Goal: Task Accomplishment & Management: Manage account settings

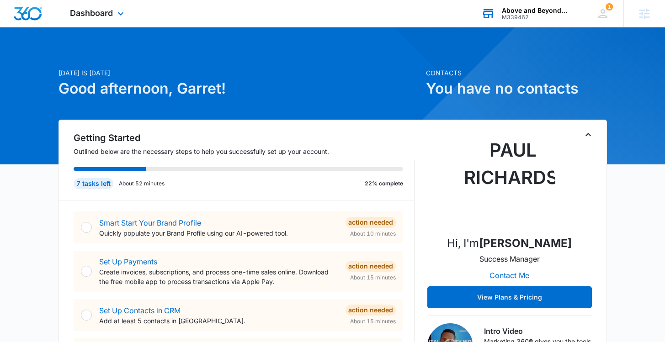
click at [535, 8] on div "Above and Beyond Early Learning Academy" at bounding box center [535, 10] width 67 height 7
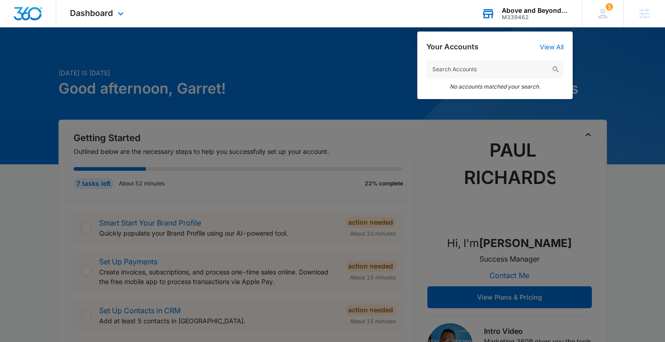
click at [457, 70] on input "text" at bounding box center [494, 69] width 137 height 18
type input "A"
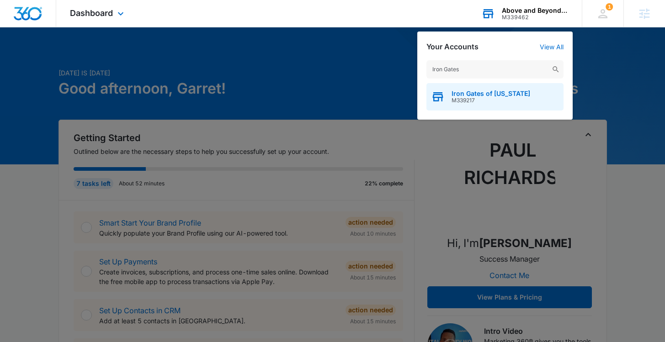
type input "Iron Gates"
click at [506, 93] on span "Iron Gates of [US_STATE]" at bounding box center [490, 93] width 79 height 7
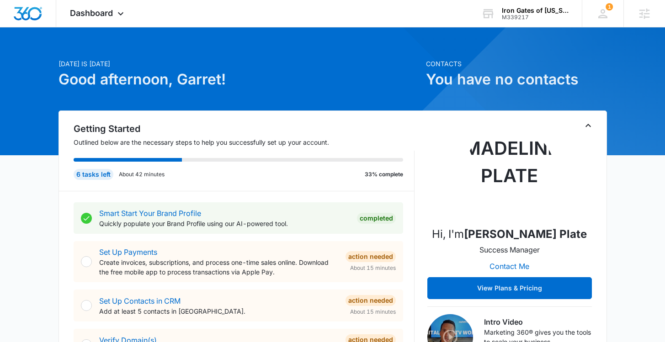
scroll to position [3, 0]
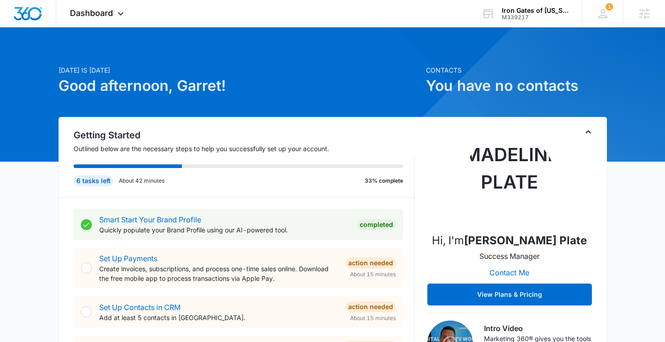
click at [133, 139] on h2 "Getting Started" at bounding box center [244, 135] width 341 height 14
click at [589, 133] on icon "Toggle Collapse" at bounding box center [588, 132] width 11 height 11
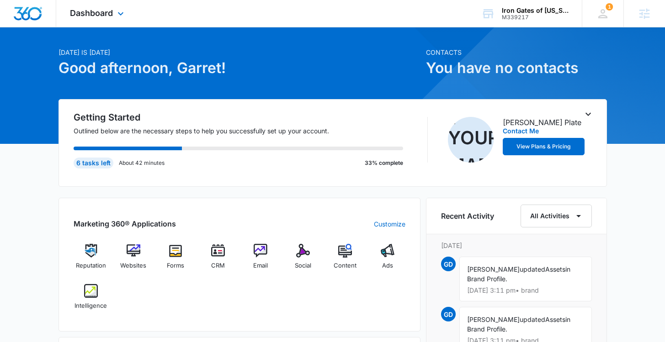
scroll to position [21, 0]
click at [588, 113] on icon "Toggle Collapse" at bounding box center [588, 113] width 11 height 11
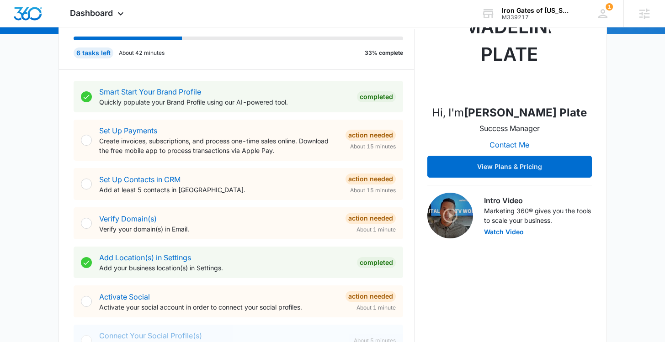
scroll to position [3, 0]
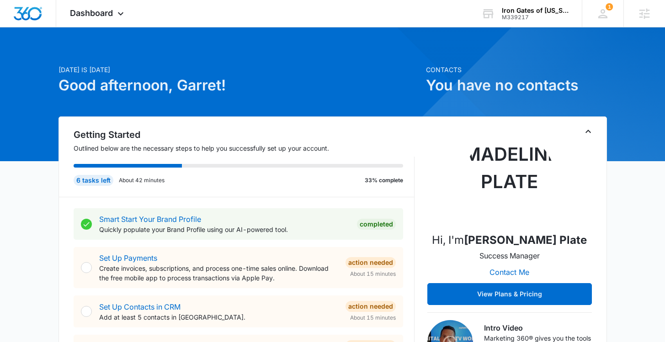
click at [589, 131] on icon "Toggle Collapse" at bounding box center [587, 131] width 5 height 3
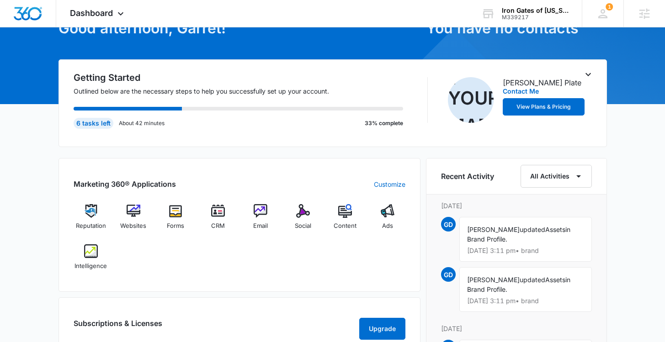
scroll to position [61, 0]
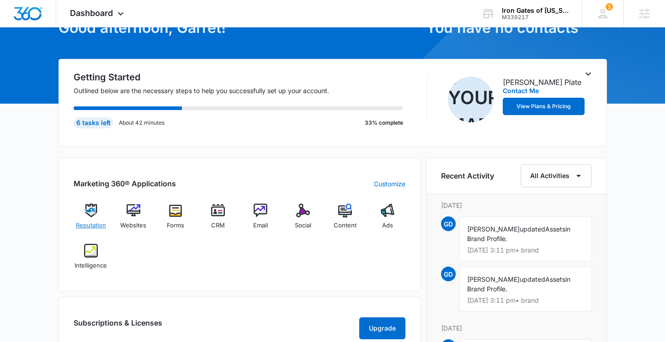
click at [93, 215] on img at bounding box center [91, 211] width 14 height 14
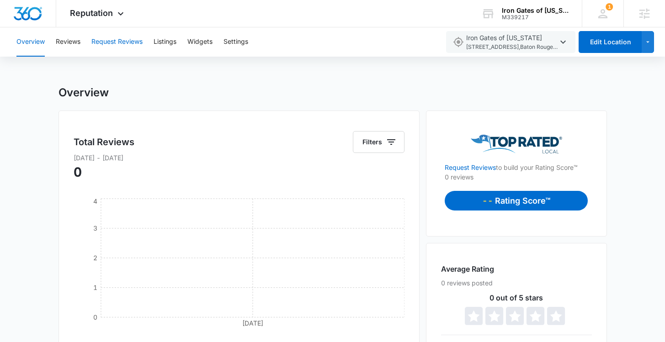
click at [106, 43] on button "Request Reviews" at bounding box center [116, 41] width 51 height 29
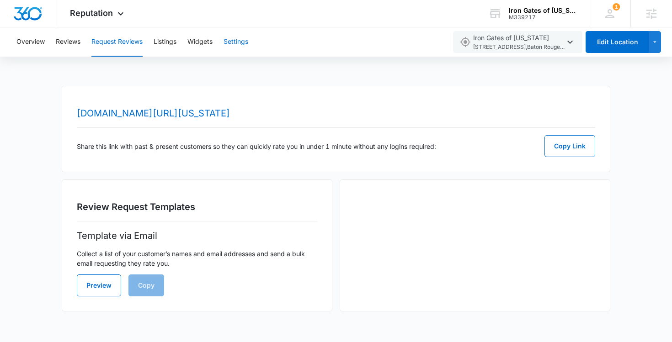
click at [231, 48] on button "Settings" at bounding box center [235, 41] width 25 height 29
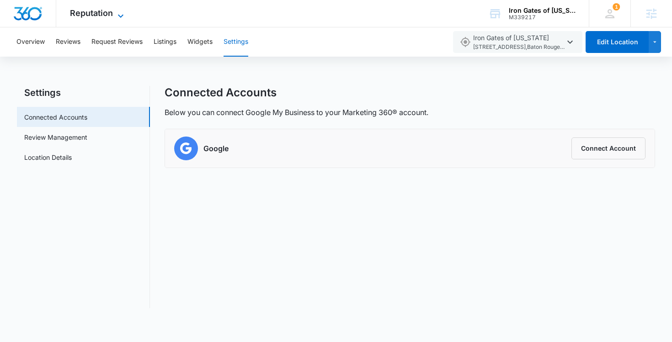
click at [118, 14] on icon at bounding box center [120, 16] width 11 height 11
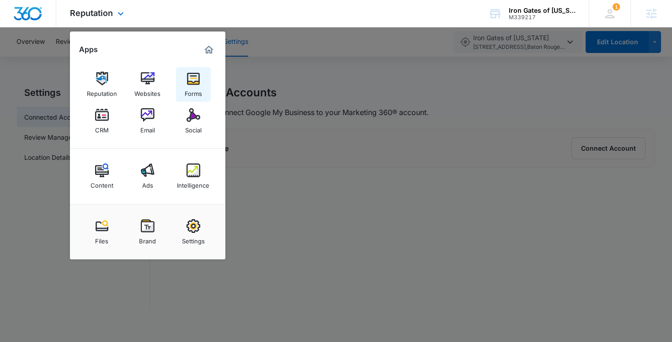
click at [188, 82] on img at bounding box center [193, 79] width 14 height 14
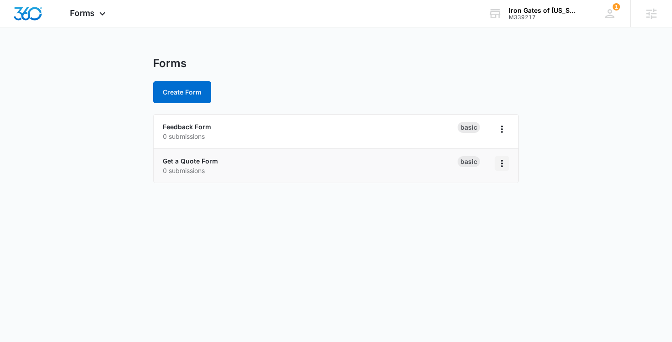
click at [502, 165] on icon "Overflow Menu" at bounding box center [501, 163] width 11 height 11
drag, startPoint x: 309, startPoint y: 180, endPoint x: 302, endPoint y: 179, distance: 6.9
click at [306, 179] on li "Get a Quote Form 0 submissions Basic" at bounding box center [336, 166] width 365 height 34
click at [202, 160] on link "Get a Quote Form" at bounding box center [190, 161] width 55 height 8
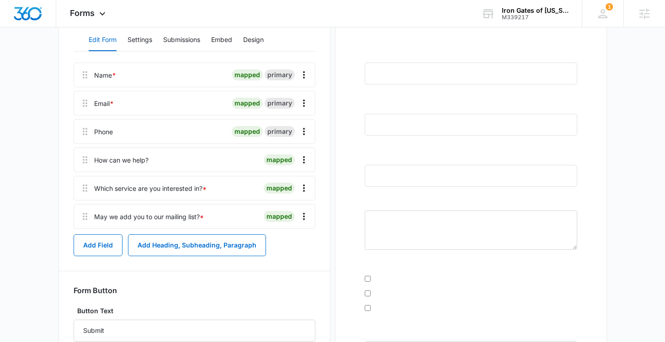
scroll to position [107, 0]
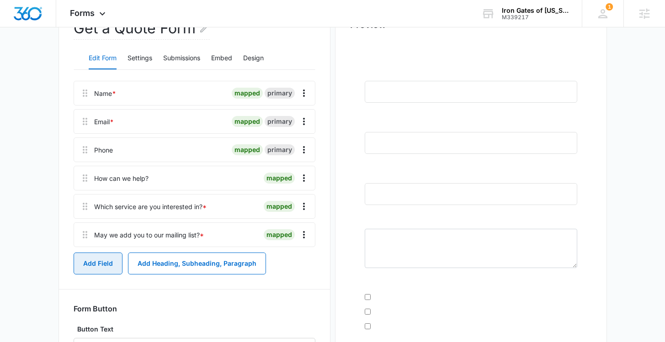
click at [101, 264] on button "Add Field" at bounding box center [98, 264] width 49 height 22
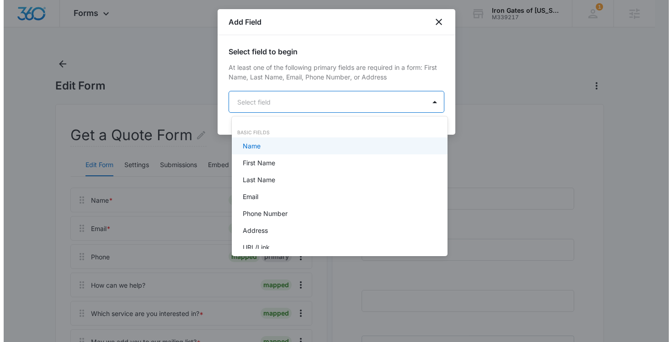
scroll to position [0, 0]
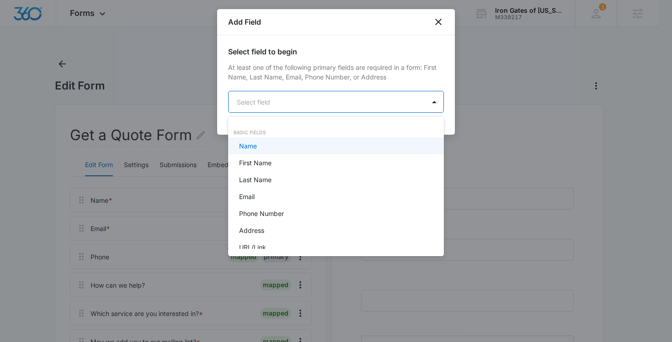
click at [351, 106] on body "Forms Apps Reputation Websites Forms CRM Email Social Content Ads Intelligence …" at bounding box center [336, 171] width 672 height 342
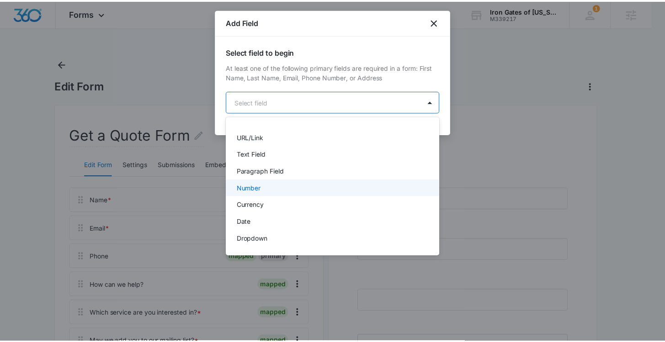
scroll to position [150, 0]
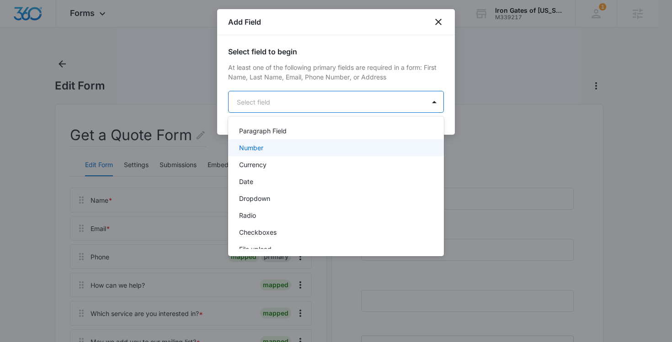
click at [439, 20] on div at bounding box center [336, 171] width 672 height 342
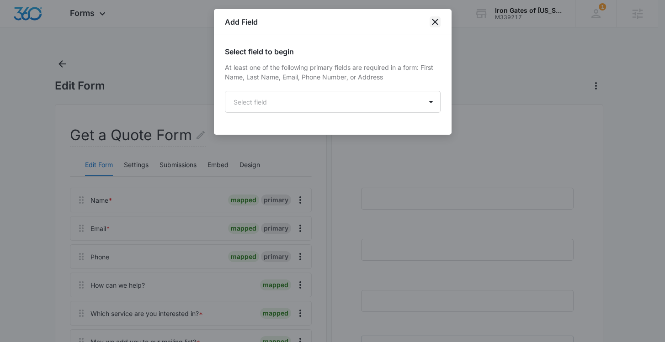
click at [438, 21] on icon "close" at bounding box center [435, 21] width 11 height 11
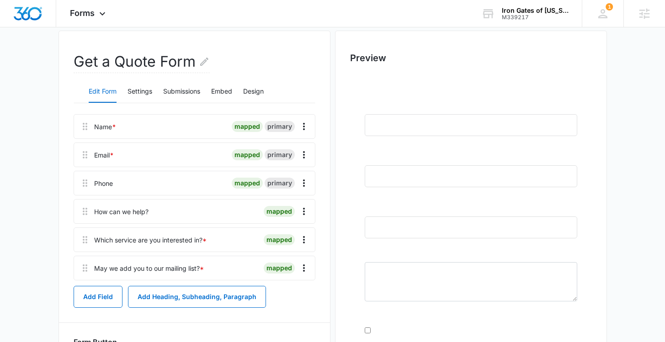
scroll to position [37, 0]
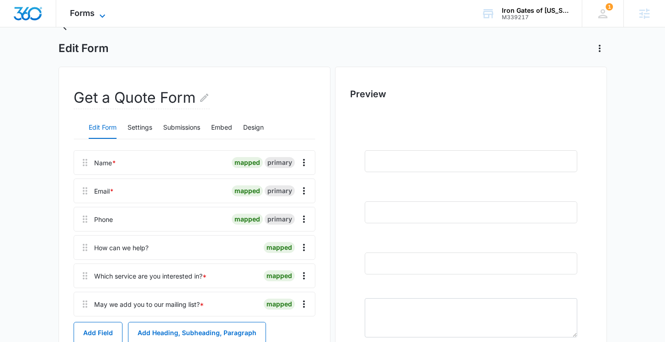
click at [98, 14] on icon at bounding box center [102, 16] width 11 height 11
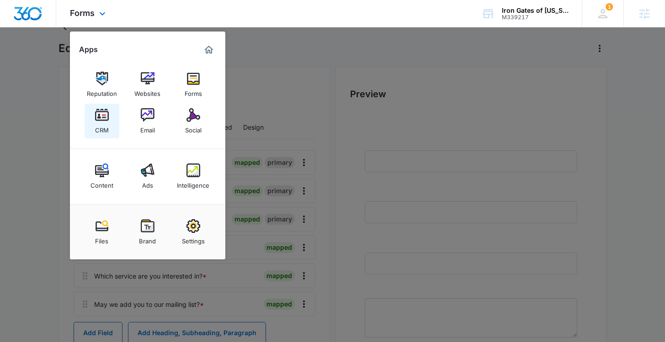
click at [99, 116] on img at bounding box center [102, 115] width 14 height 14
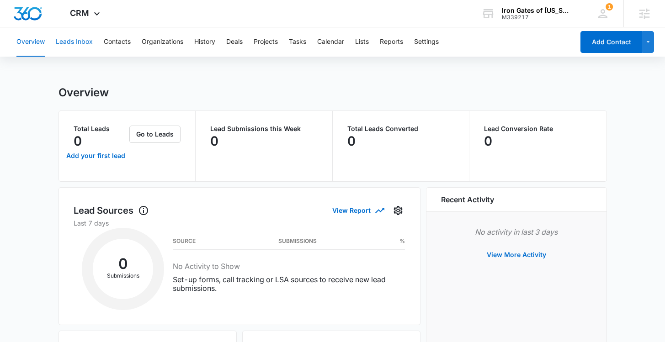
click at [87, 45] on button "Leads Inbox" at bounding box center [74, 41] width 37 height 29
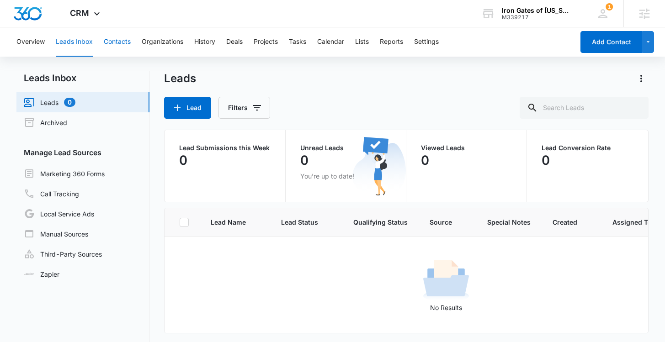
click at [122, 41] on button "Contacts" at bounding box center [117, 41] width 27 height 29
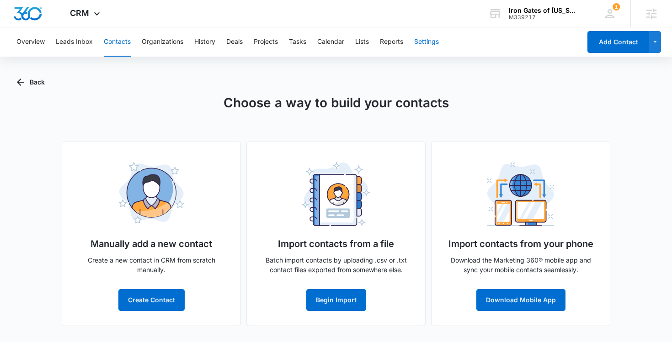
click at [435, 42] on button "Settings" at bounding box center [426, 41] width 25 height 29
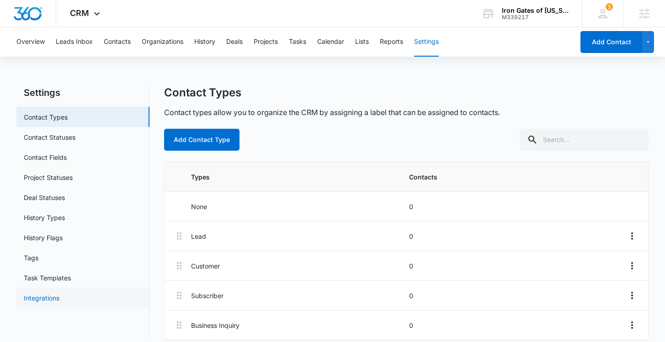
click at [53, 301] on link "Integrations" at bounding box center [42, 298] width 36 height 10
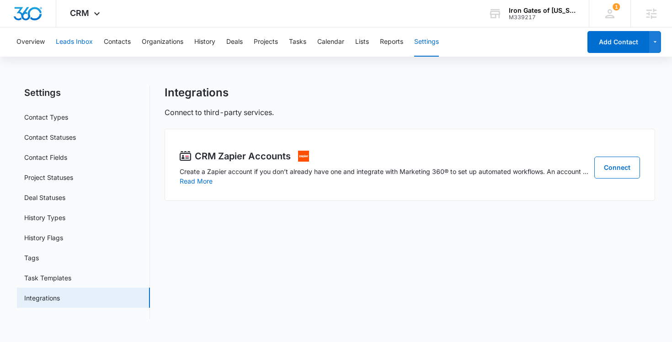
click at [80, 41] on button "Leads Inbox" at bounding box center [74, 41] width 37 height 29
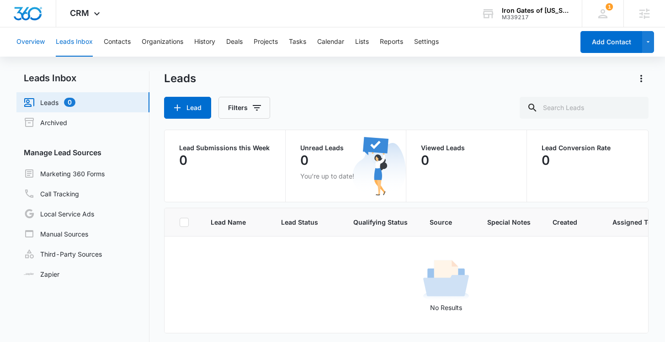
click at [41, 42] on button "Overview" at bounding box center [30, 41] width 28 height 29
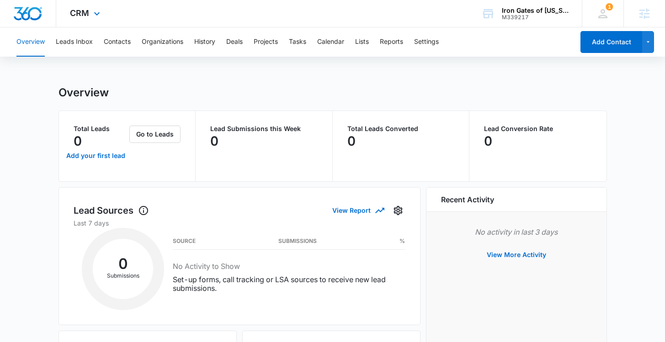
click at [102, 17] on div "CRM Apps Reputation Websites Forms CRM Email Social Content Ads Intelligence Fi…" at bounding box center [86, 13] width 60 height 27
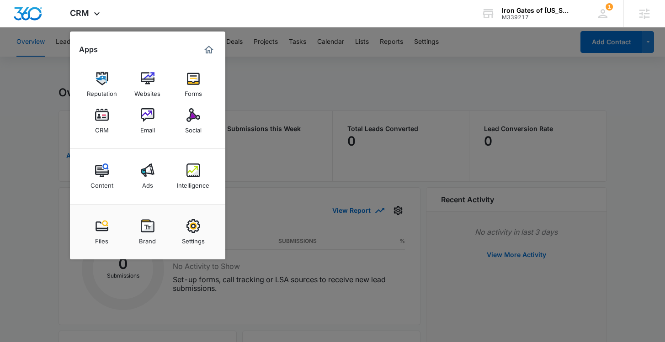
click at [299, 99] on div at bounding box center [332, 171] width 665 height 342
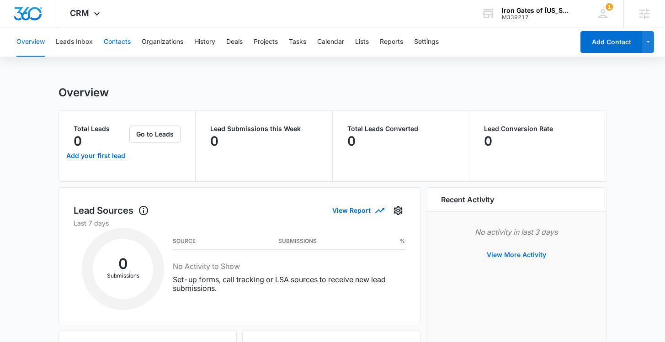
click at [119, 45] on button "Contacts" at bounding box center [117, 41] width 27 height 29
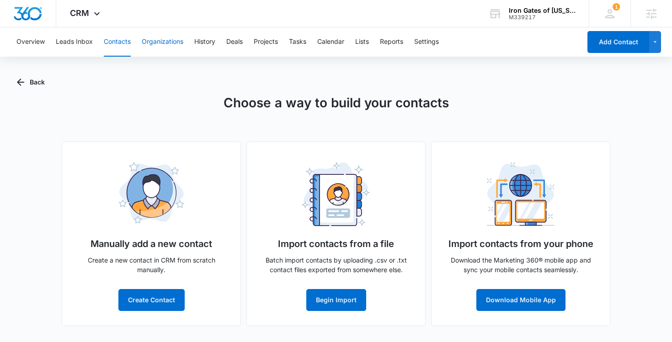
click at [155, 43] on button "Organizations" at bounding box center [163, 41] width 42 height 29
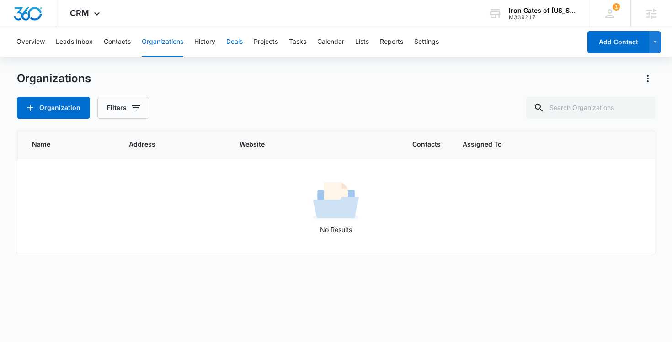
click at [235, 44] on button "Deals" at bounding box center [234, 41] width 16 height 29
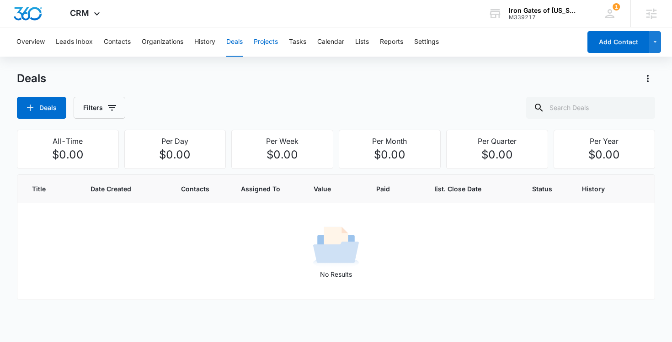
click at [269, 45] on button "Projects" at bounding box center [266, 41] width 24 height 29
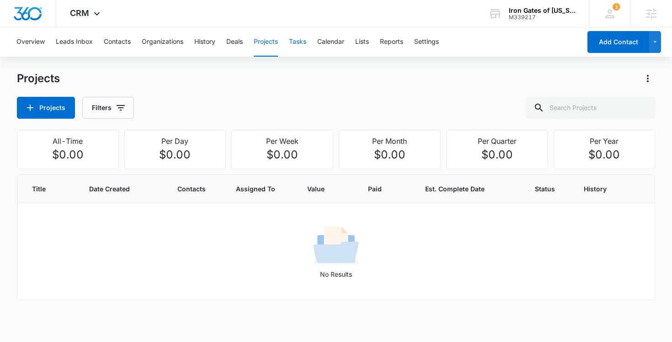
click at [303, 42] on button "Tasks" at bounding box center [297, 41] width 17 height 29
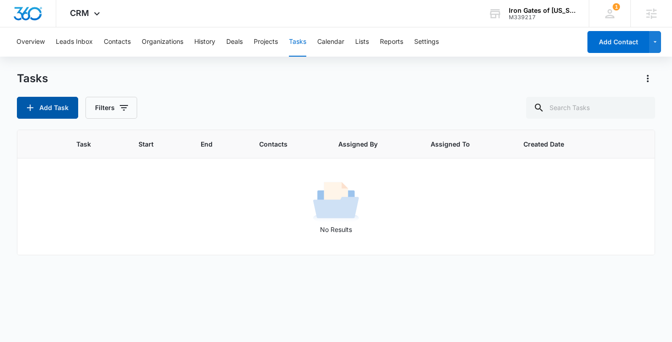
click at [60, 107] on button "Add Task" at bounding box center [47, 108] width 61 height 22
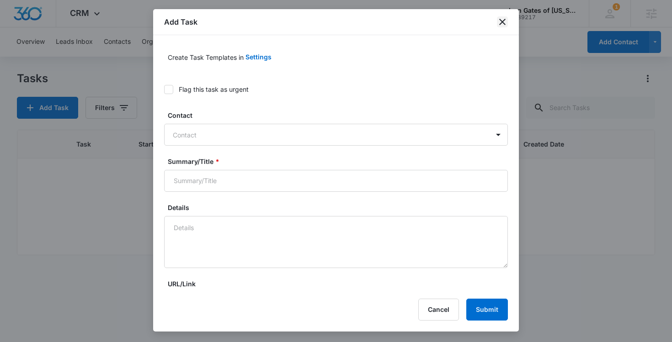
click at [502, 21] on icon "close" at bounding box center [502, 22] width 6 height 6
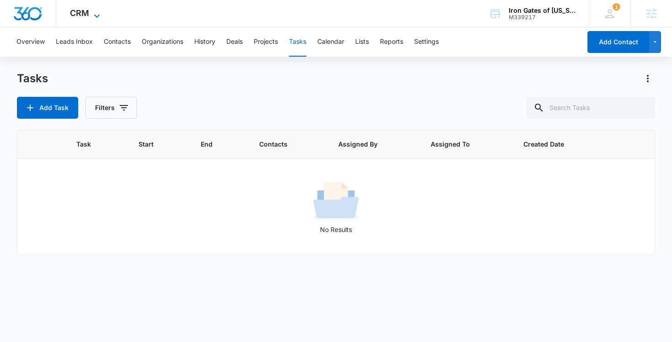
click at [88, 15] on span "CRM" at bounding box center [79, 13] width 19 height 10
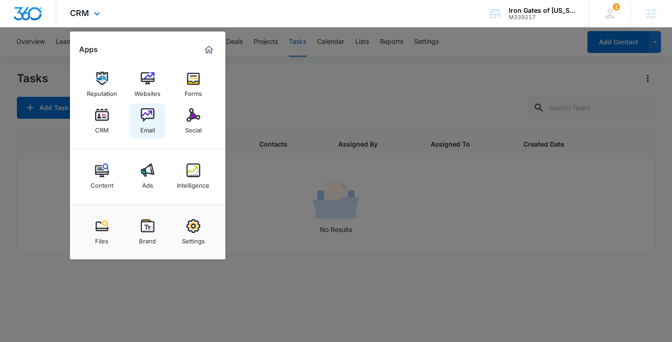
click at [148, 127] on div "Email" at bounding box center [147, 128] width 15 height 12
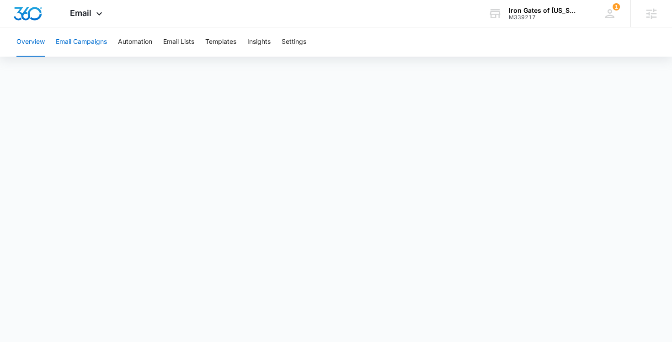
click at [89, 44] on button "Email Campaigns" at bounding box center [81, 41] width 51 height 29
click at [144, 42] on button "Automation" at bounding box center [135, 41] width 34 height 29
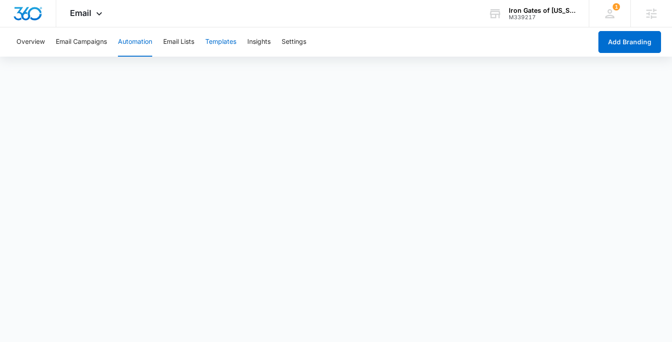
click at [228, 44] on button "Templates" at bounding box center [220, 41] width 31 height 29
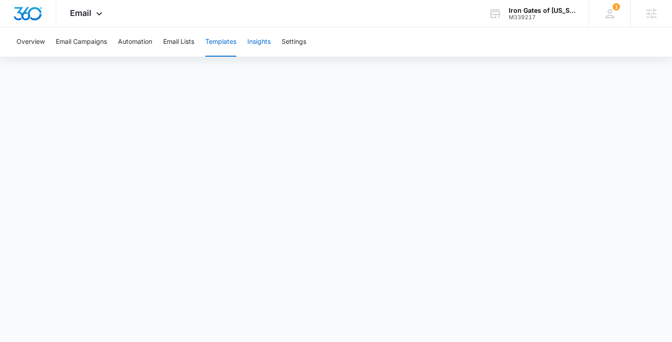
click at [265, 43] on button "Insights" at bounding box center [258, 41] width 23 height 29
click at [90, 17] on span "Email" at bounding box center [80, 13] width 21 height 10
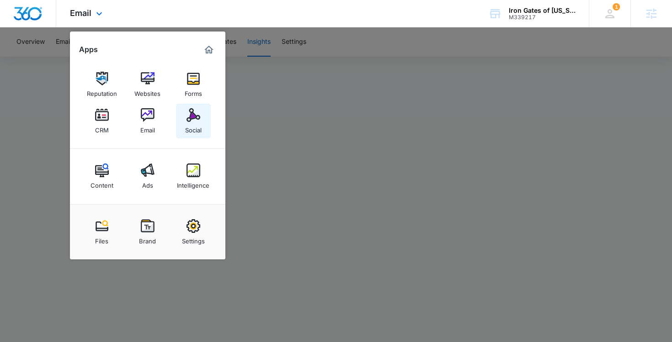
click at [194, 122] on div "Social" at bounding box center [193, 128] width 16 height 12
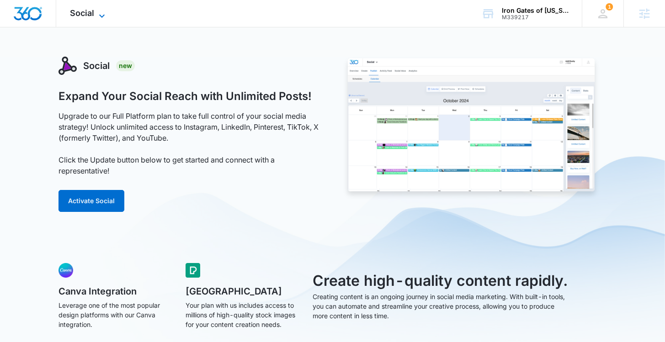
click at [102, 13] on icon at bounding box center [101, 16] width 11 height 11
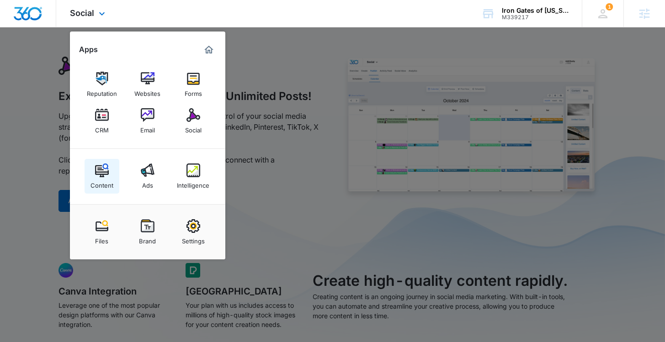
click at [105, 176] on img at bounding box center [102, 171] width 14 height 14
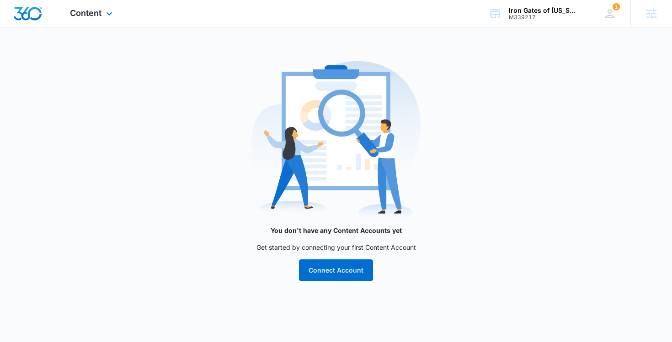
click at [102, 16] on div "Content Apps Reputation Websites Forms CRM Email Social Content Ads Intelligenc…" at bounding box center [92, 13] width 72 height 27
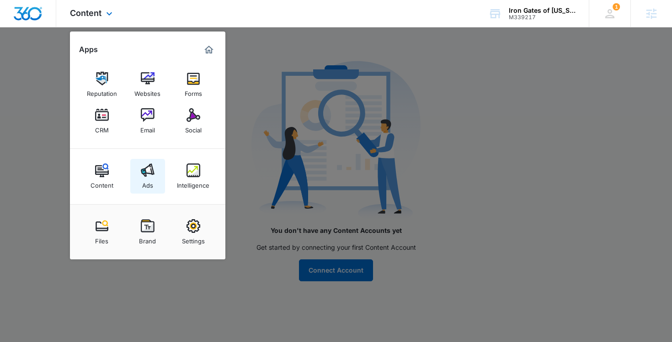
click at [146, 177] on img at bounding box center [148, 171] width 14 height 14
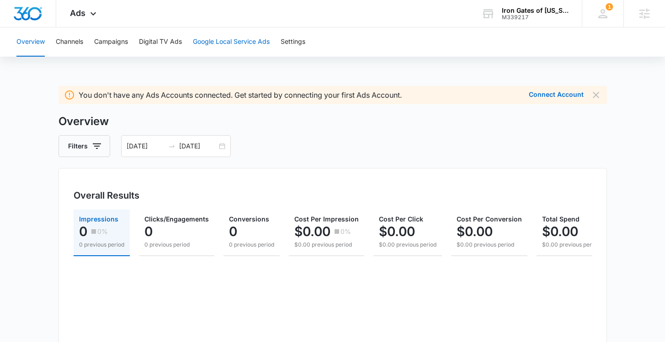
click at [242, 43] on button "Google Local Service Ads" at bounding box center [231, 41] width 77 height 29
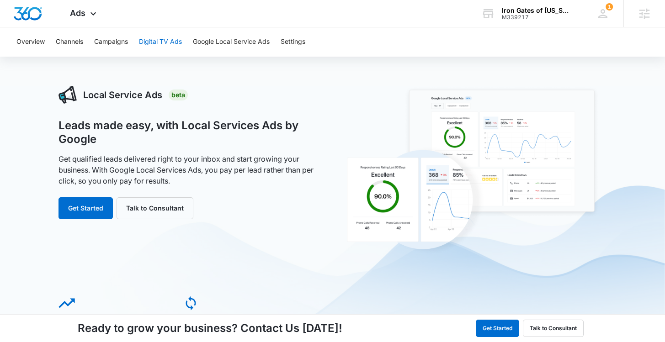
click at [175, 42] on button "Digital TV Ads" at bounding box center [160, 41] width 43 height 29
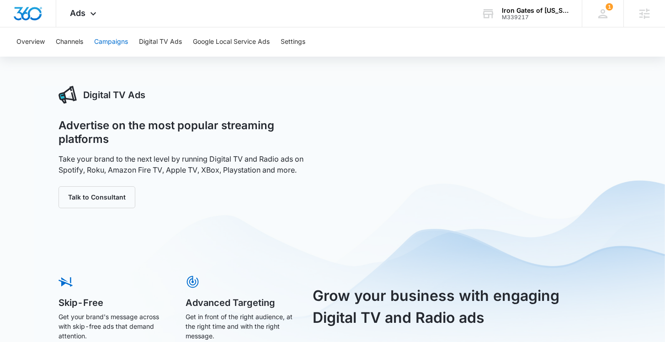
click at [112, 45] on button "Campaigns" at bounding box center [111, 41] width 34 height 29
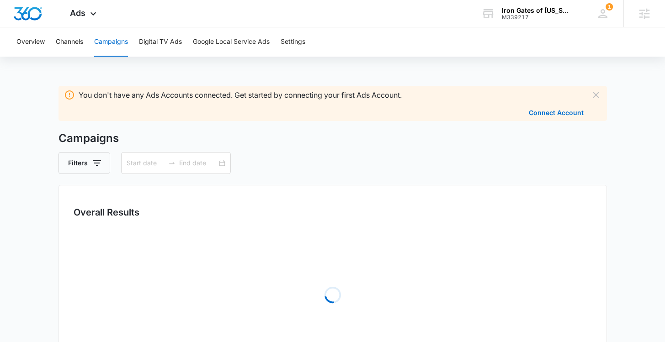
type input "[DATE]"
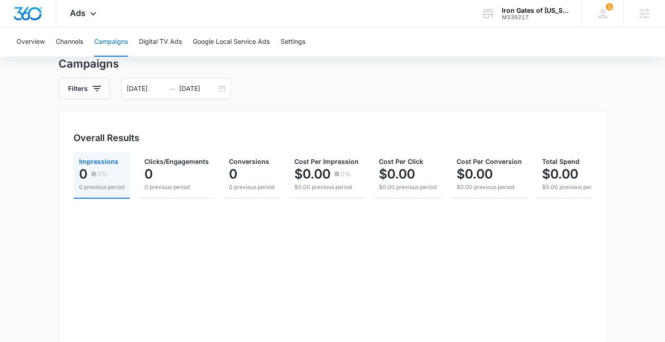
scroll to position [57, 0]
click at [90, 15] on icon at bounding box center [92, 15] width 5 height 3
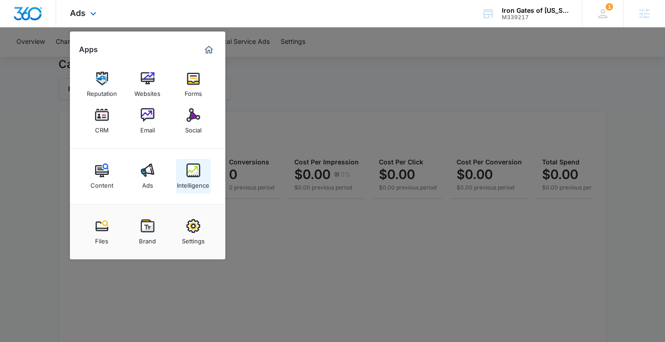
click at [200, 178] on div "Intelligence" at bounding box center [193, 183] width 32 height 12
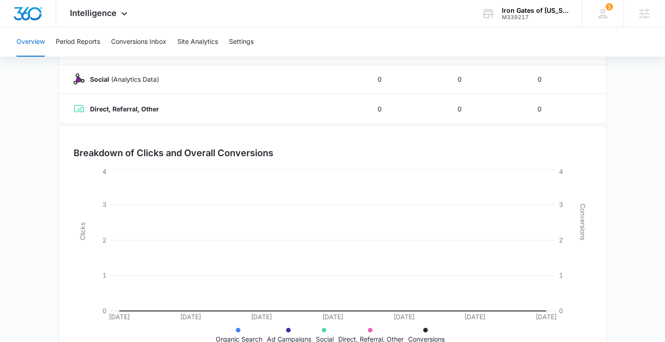
scroll to position [223, 0]
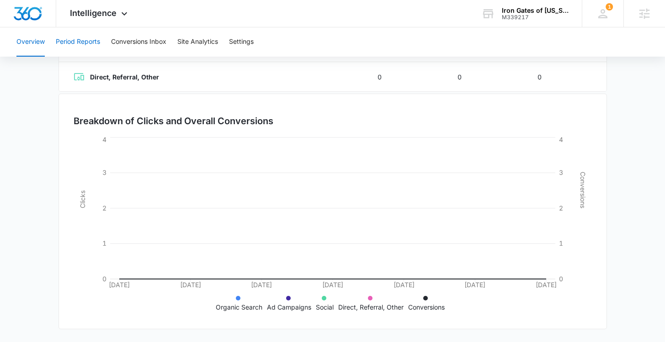
click at [84, 42] on button "Period Reports" at bounding box center [78, 41] width 44 height 29
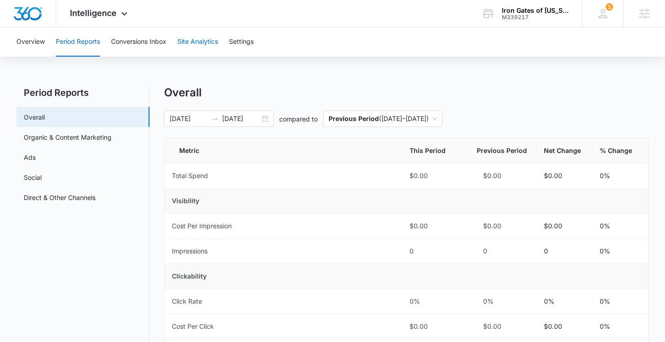
click at [217, 41] on button "Site Analytics" at bounding box center [197, 41] width 41 height 29
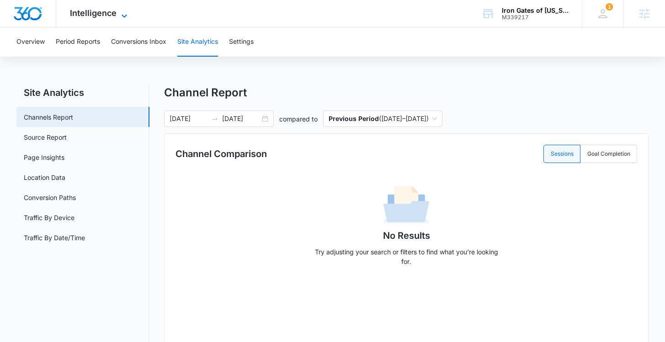
click at [119, 15] on icon at bounding box center [124, 16] width 11 height 11
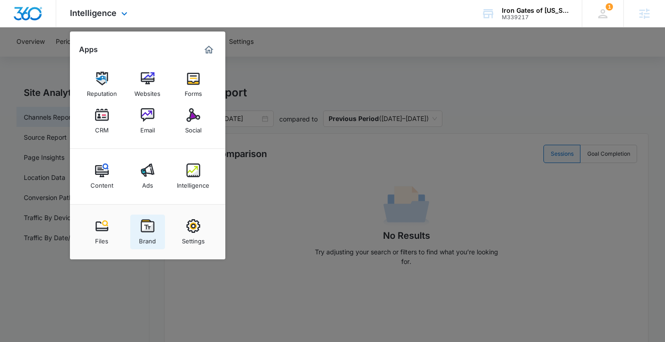
click at [149, 230] on img at bounding box center [148, 226] width 14 height 14
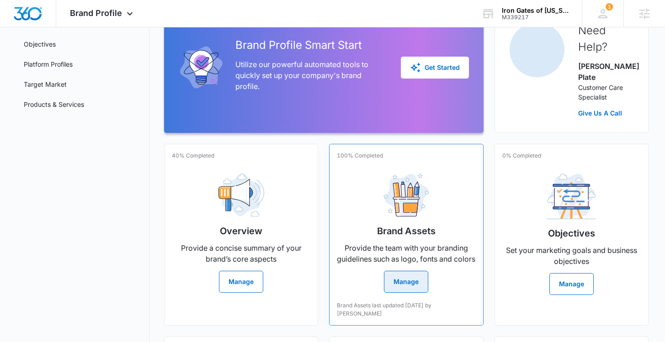
scroll to position [104, 0]
click at [409, 280] on button "Manage" at bounding box center [406, 282] width 44 height 22
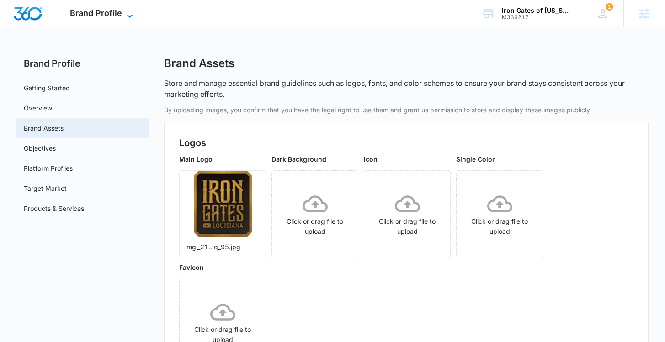
click at [119, 15] on span "Brand Profile" at bounding box center [96, 13] width 52 height 10
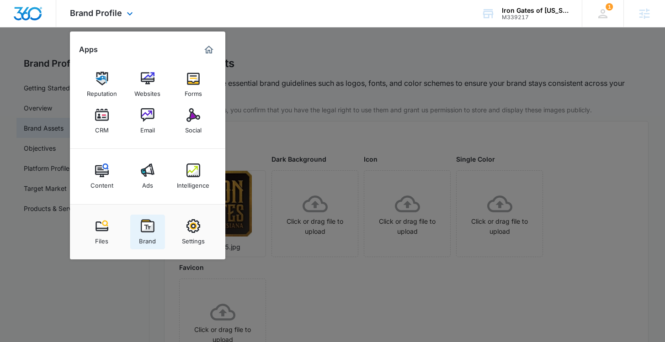
click at [147, 233] on div "Brand" at bounding box center [147, 239] width 17 height 12
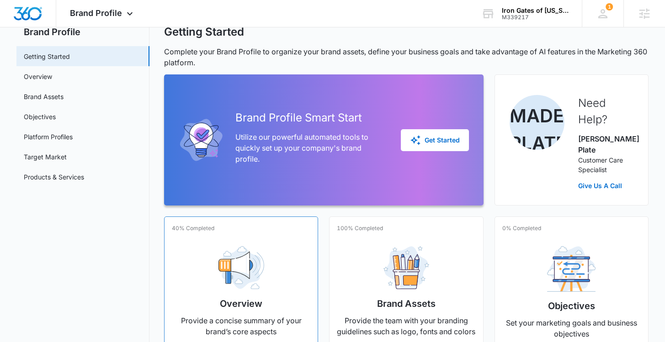
scroll to position [69, 0]
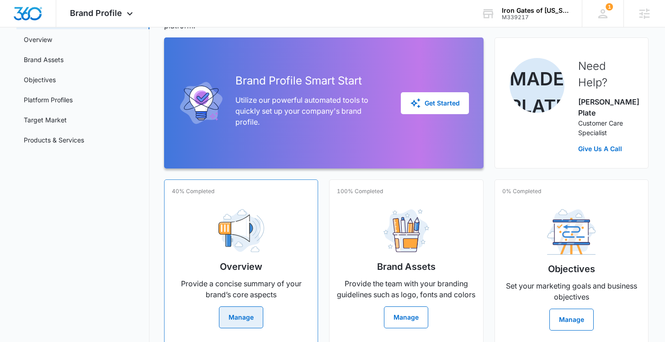
click at [237, 307] on button "Manage" at bounding box center [241, 318] width 44 height 22
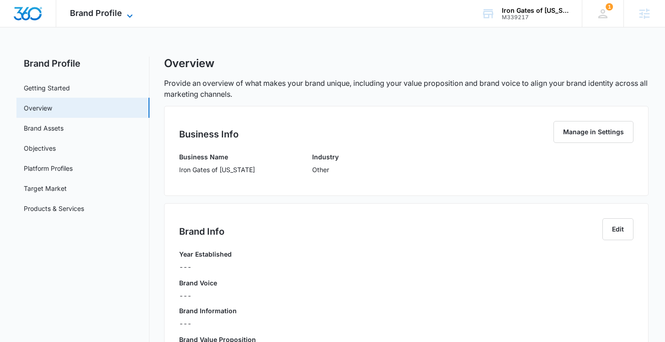
click at [120, 16] on span "Brand Profile" at bounding box center [96, 13] width 52 height 10
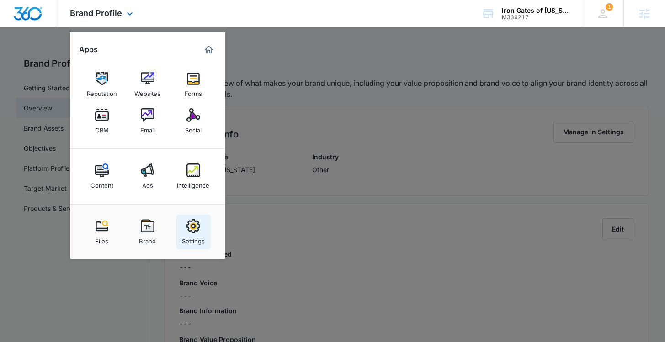
click at [190, 234] on div "Settings" at bounding box center [193, 239] width 23 height 12
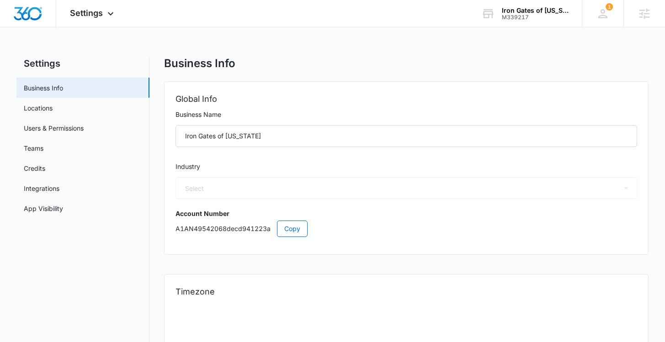
select select "52"
select select "US"
select select "America/[GEOGRAPHIC_DATA]"
click at [75, 130] on link "Users & Permissions" at bounding box center [54, 128] width 60 height 10
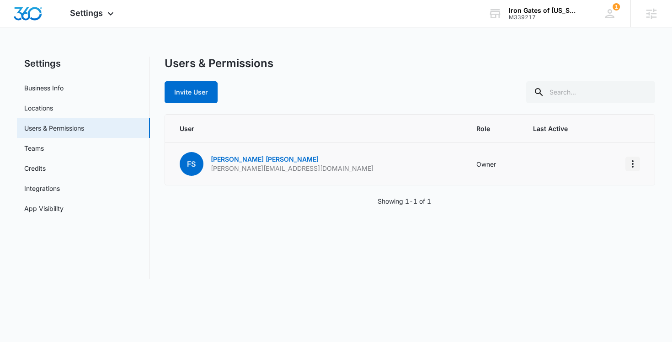
click at [634, 162] on icon "Actions" at bounding box center [632, 164] width 11 height 11
click at [547, 260] on div "Users & Permissions Invite User User Role Last Active [PERSON_NAME] Scott [EMAI…" at bounding box center [410, 168] width 491 height 223
click at [632, 165] on icon "Actions" at bounding box center [632, 164] width 11 height 11
click at [522, 165] on td at bounding box center [561, 164] width 78 height 42
click at [224, 159] on link "[PERSON_NAME]" at bounding box center [265, 159] width 108 height 8
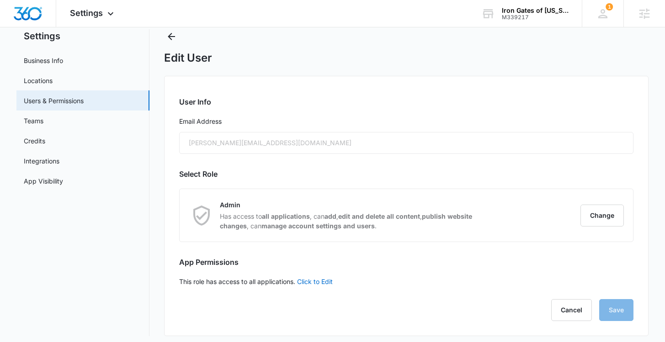
scroll to position [32, 0]
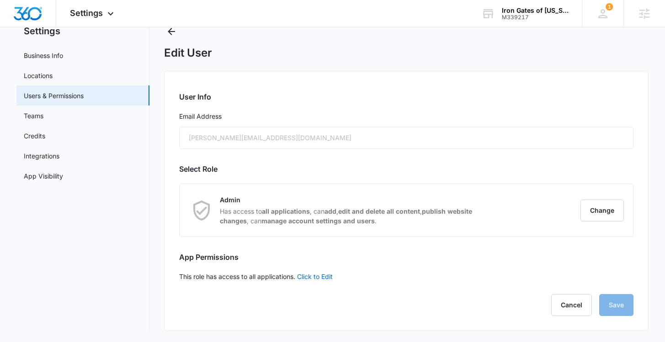
click at [291, 139] on div "[PERSON_NAME][EMAIL_ADDRESS][DOMAIN_NAME]" at bounding box center [406, 138] width 454 height 22
click at [279, 139] on div "[PERSON_NAME][EMAIL_ADDRESS][DOMAIN_NAME]" at bounding box center [406, 138] width 454 height 22
click at [333, 139] on div "[PERSON_NAME][EMAIL_ADDRESS][DOMAIN_NAME]" at bounding box center [406, 138] width 454 height 22
drag, startPoint x: 295, startPoint y: 137, endPoint x: 225, endPoint y: 137, distance: 69.5
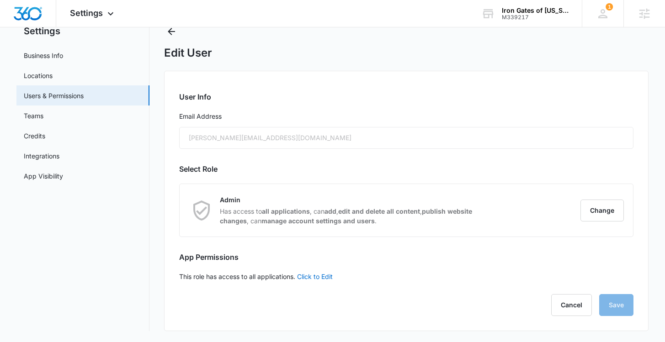
click at [225, 137] on div "[PERSON_NAME][EMAIL_ADDRESS][DOMAIN_NAME]" at bounding box center [406, 138] width 454 height 22
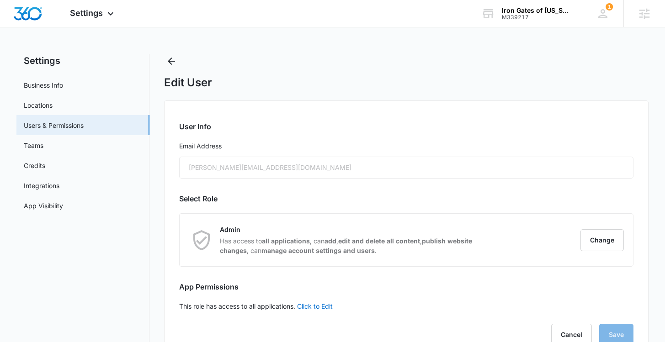
scroll to position [0, 0]
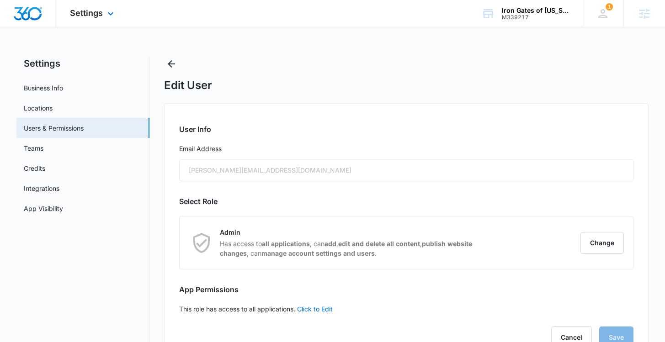
click at [104, 16] on div "Settings Apps Reputation Websites Forms CRM Email Social Content Ads Intelligen…" at bounding box center [93, 13] width 74 height 27
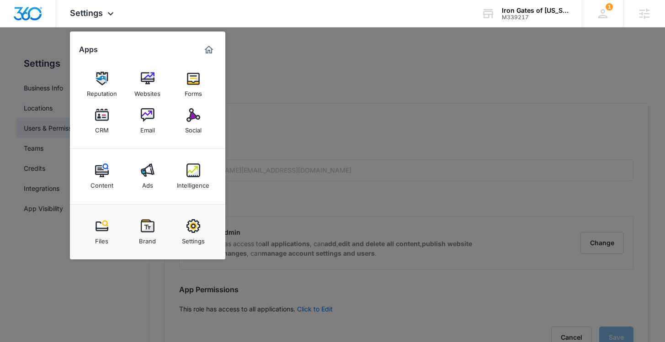
click at [362, 72] on div at bounding box center [332, 171] width 665 height 342
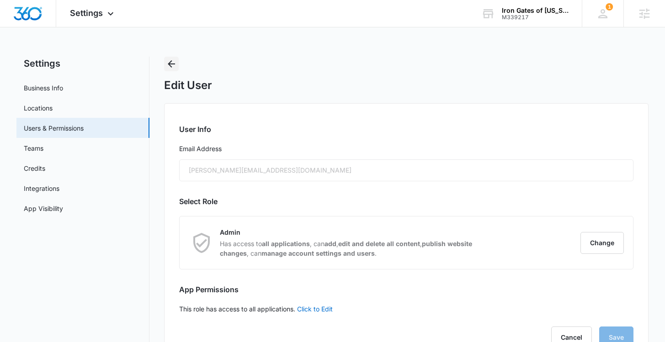
click at [174, 66] on icon "Back" at bounding box center [171, 63] width 11 height 11
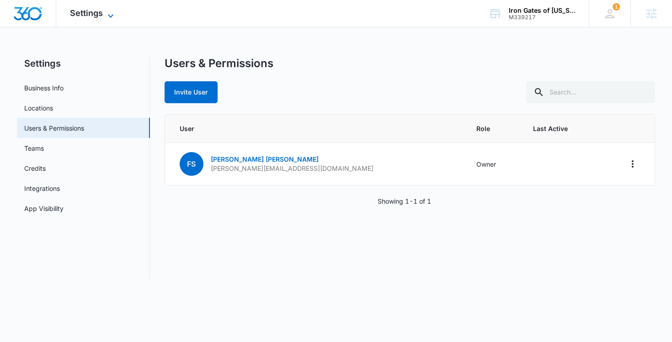
click at [97, 13] on span "Settings" at bounding box center [86, 13] width 33 height 10
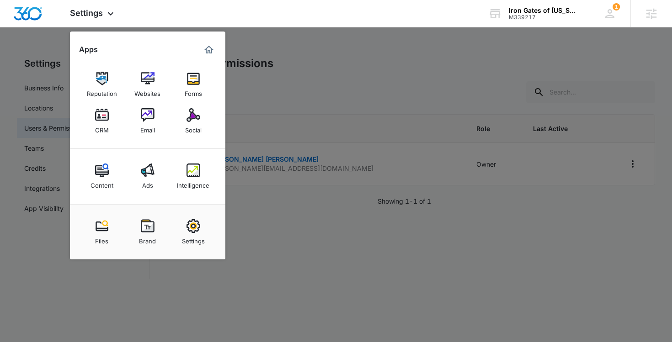
click at [312, 98] on div at bounding box center [336, 171] width 672 height 342
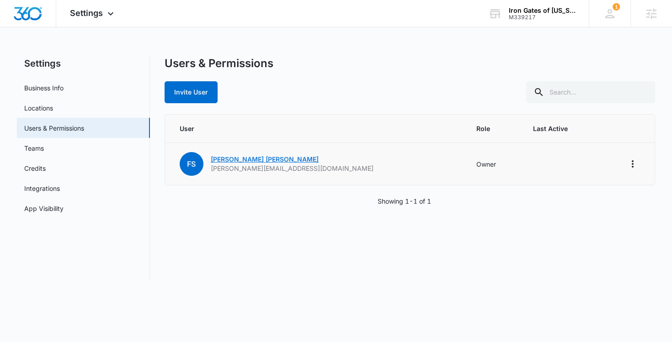
click at [225, 160] on link "[PERSON_NAME]" at bounding box center [265, 159] width 108 height 8
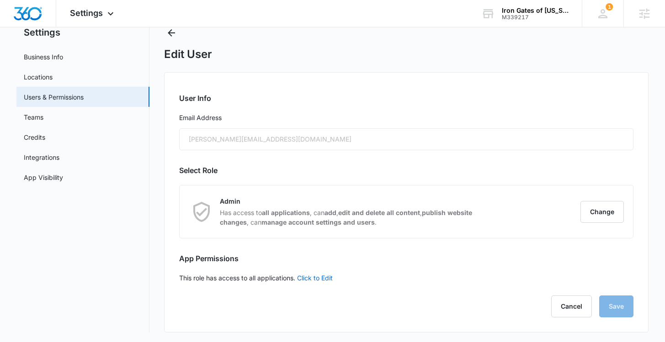
scroll to position [32, 0]
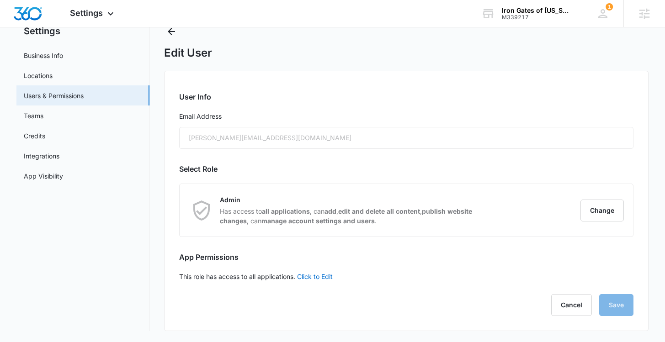
click at [249, 144] on div "[PERSON_NAME][EMAIL_ADDRESS][DOMAIN_NAME]" at bounding box center [406, 138] width 454 height 22
click at [260, 139] on div "[PERSON_NAME][EMAIL_ADDRESS][DOMAIN_NAME]" at bounding box center [406, 138] width 454 height 22
click at [602, 15] on icon at bounding box center [602, 13] width 9 height 9
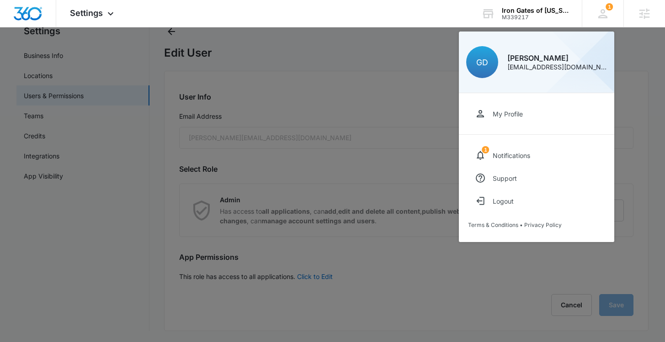
click at [380, 53] on div at bounding box center [332, 171] width 665 height 342
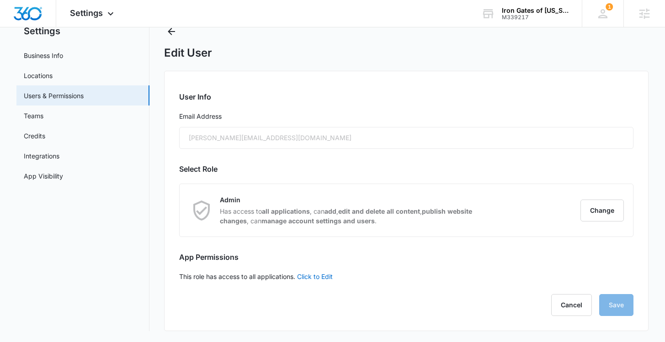
click at [245, 141] on div "[PERSON_NAME][EMAIL_ADDRESS][DOMAIN_NAME]" at bounding box center [406, 138] width 454 height 22
click at [305, 137] on div "[PERSON_NAME][EMAIL_ADDRESS][DOMAIN_NAME]" at bounding box center [406, 138] width 454 height 22
click at [105, 11] on div "Settings Apps Reputation Websites Forms CRM Email Social Content Ads Intelligen…" at bounding box center [93, 13] width 74 height 27
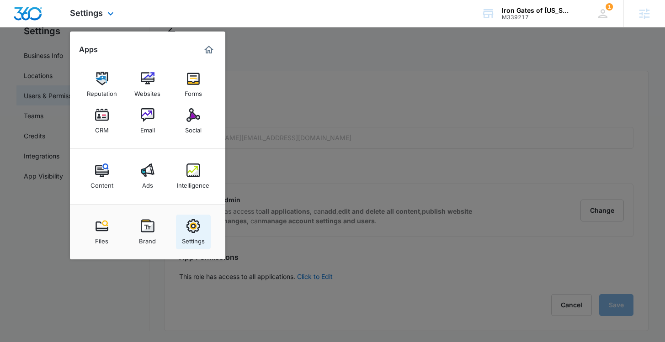
click at [200, 231] on img at bounding box center [193, 226] width 14 height 14
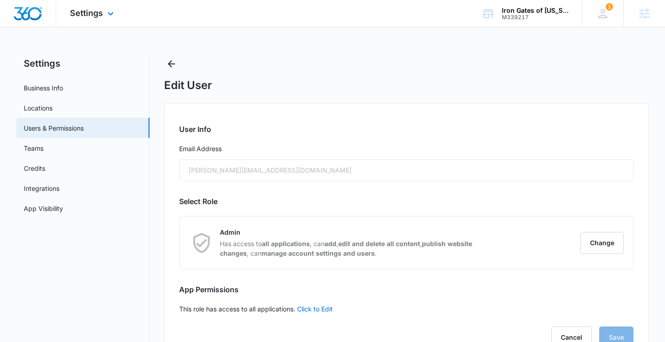
select select "52"
select select "US"
select select "America/[GEOGRAPHIC_DATA]"
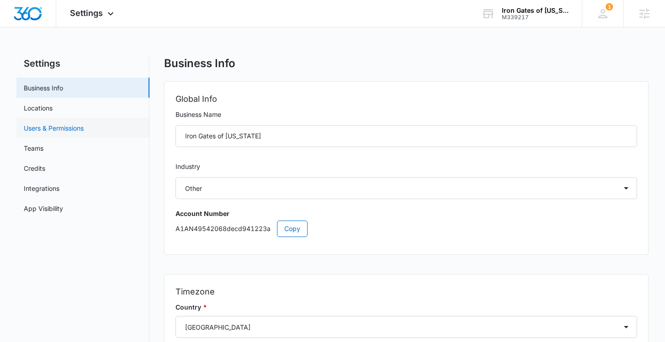
click at [43, 126] on link "Users & Permissions" at bounding box center [54, 128] width 60 height 10
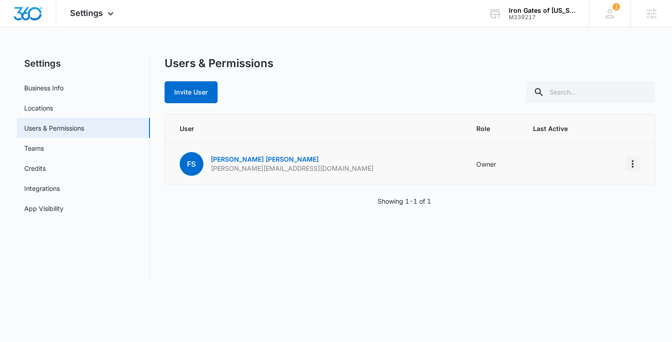
click at [634, 162] on icon "Actions" at bounding box center [632, 164] width 11 height 11
click at [560, 254] on div "Users & Permissions Invite User User Role Last Active [PERSON_NAME] Scott [EMAI…" at bounding box center [410, 168] width 491 height 223
